Goal: Task Accomplishment & Management: Manage account settings

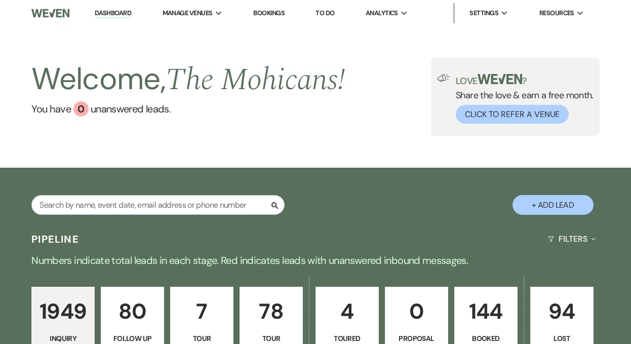
click at [124, 12] on link "Dashboard" at bounding box center [113, 14] width 36 height 10
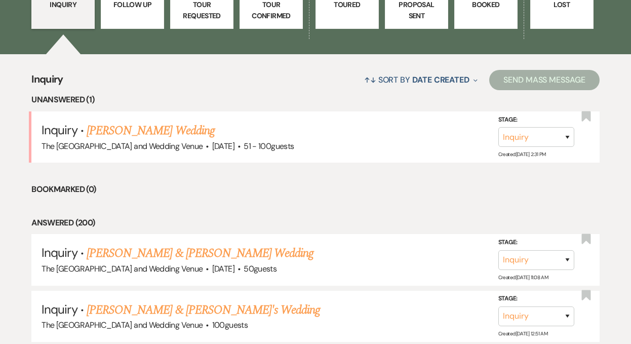
scroll to position [361, 0]
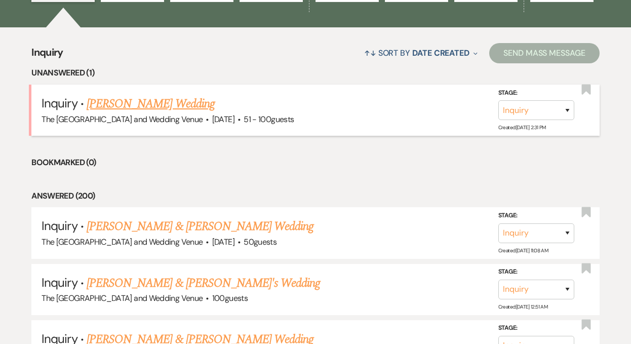
click at [151, 108] on link "[PERSON_NAME] Wedding" at bounding box center [151, 104] width 128 height 18
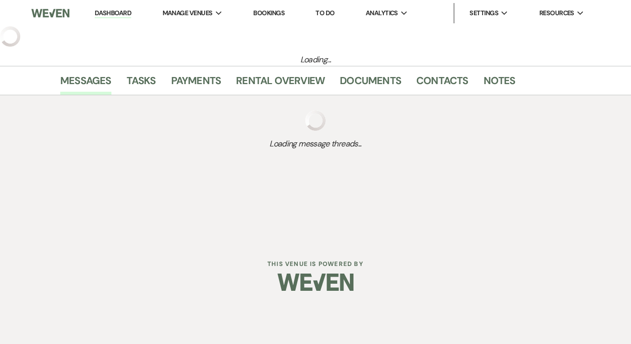
select select "2"
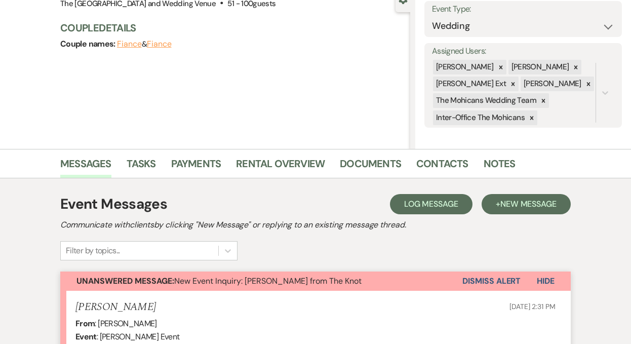
scroll to position [116, 0]
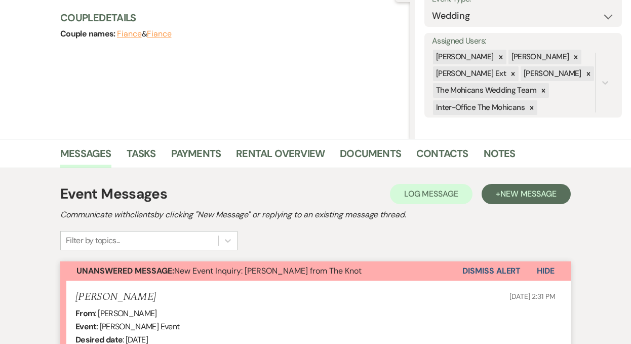
click at [480, 270] on button "Dismiss Alert" at bounding box center [492, 270] width 58 height 19
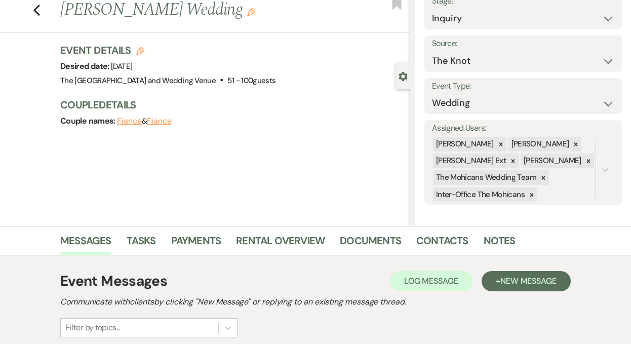
scroll to position [0, 0]
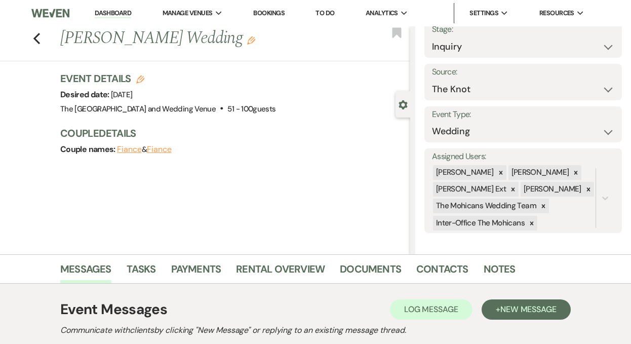
click at [112, 13] on link "Dashboard" at bounding box center [113, 14] width 36 height 10
